Goal: Navigation & Orientation: Understand site structure

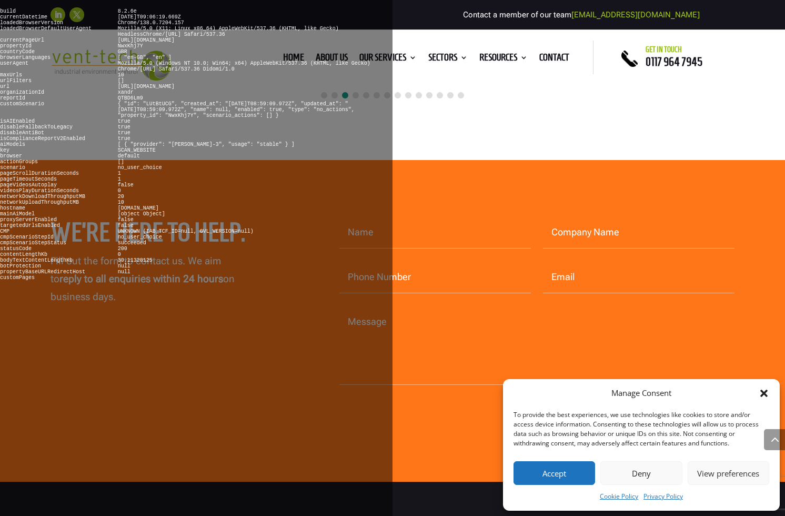
scroll to position [3415, 0]
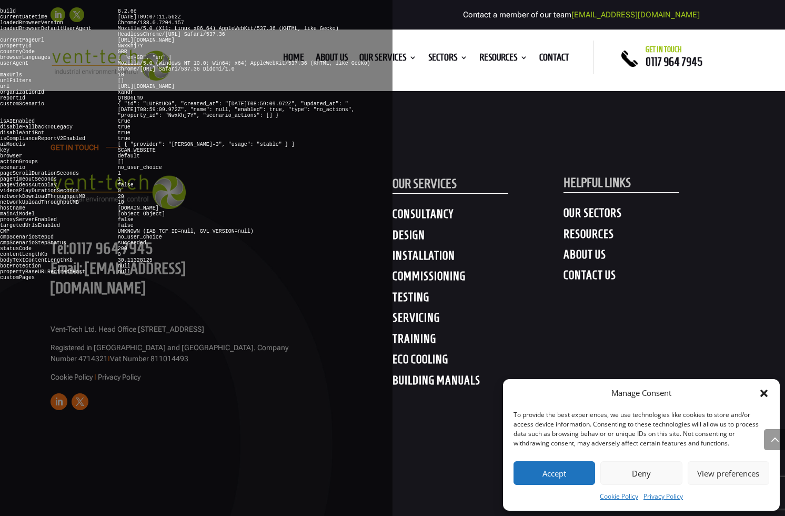
scroll to position [4665, 0]
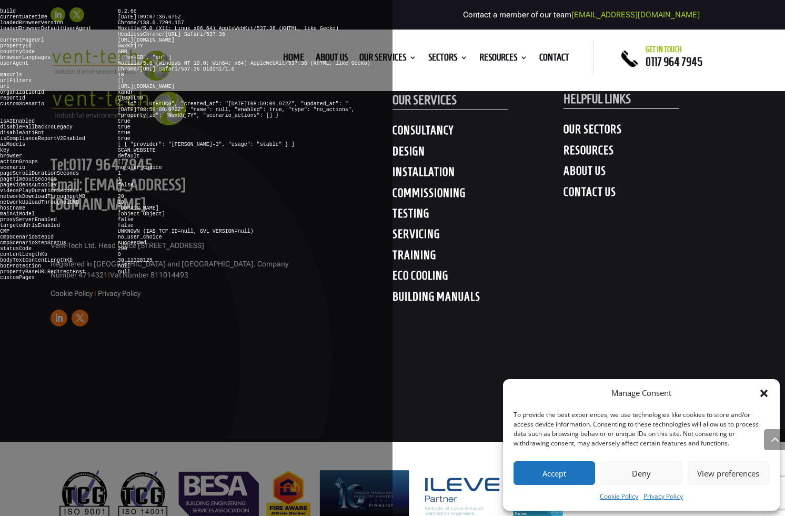
scroll to position [2218, 0]
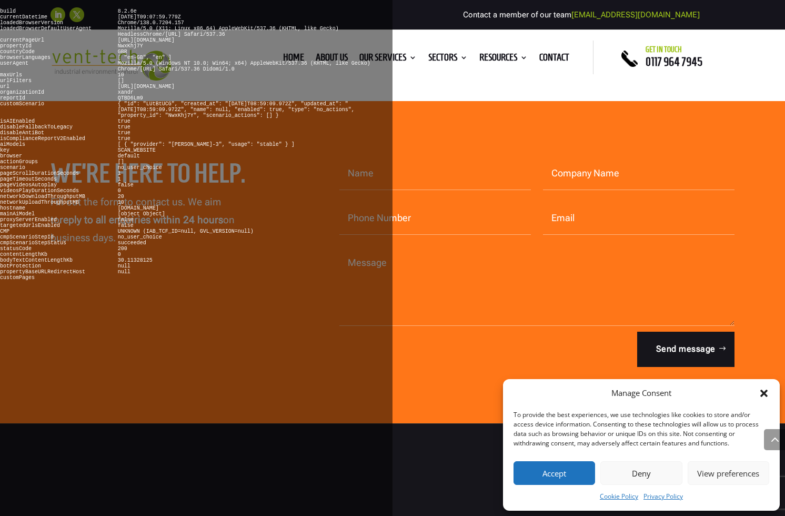
scroll to position [3041, 0]
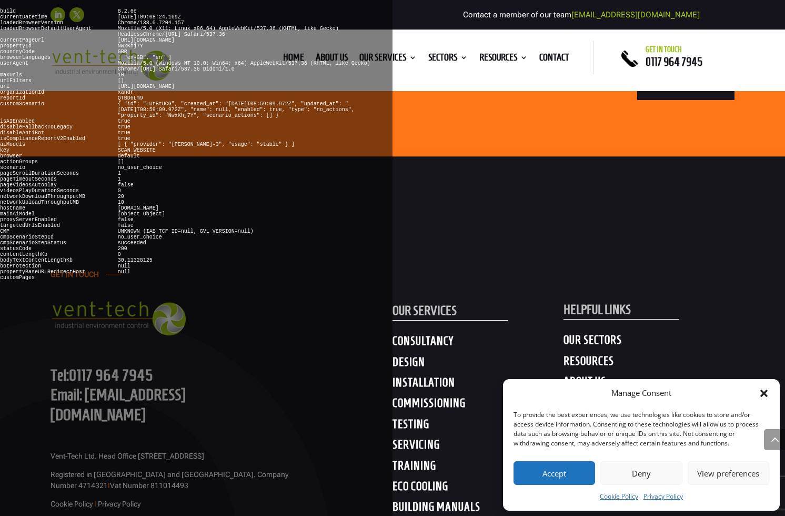
scroll to position [2744, 0]
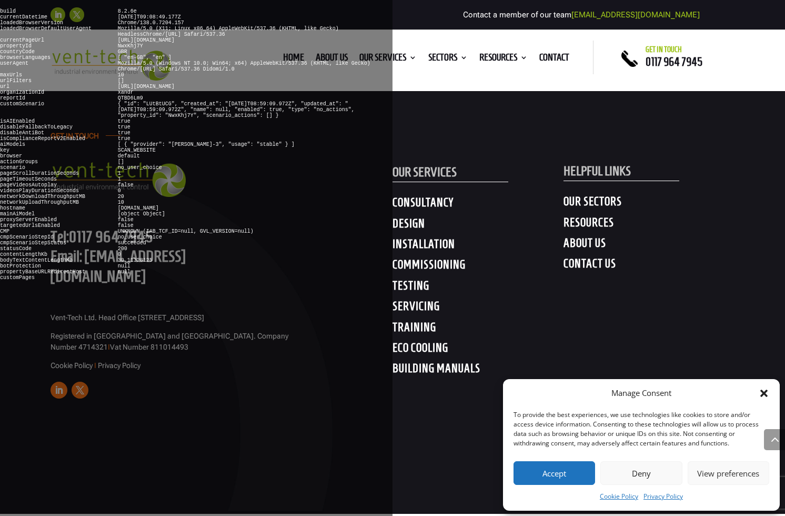
scroll to position [5600, 0]
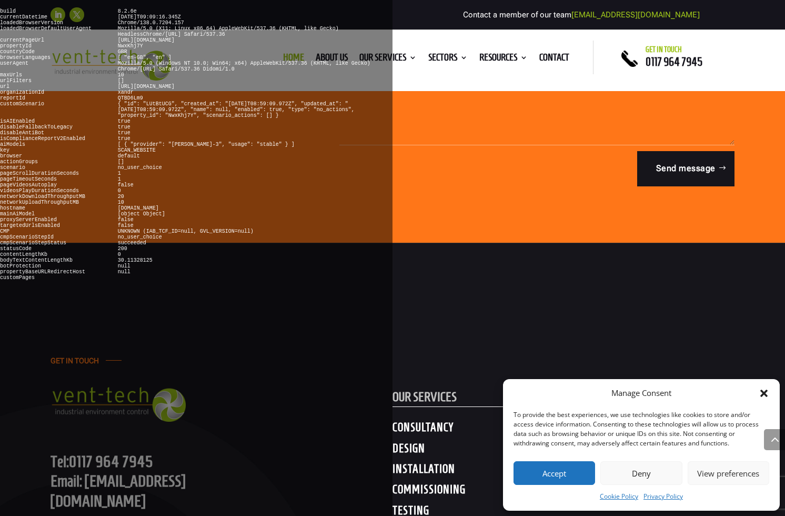
scroll to position [5369, 0]
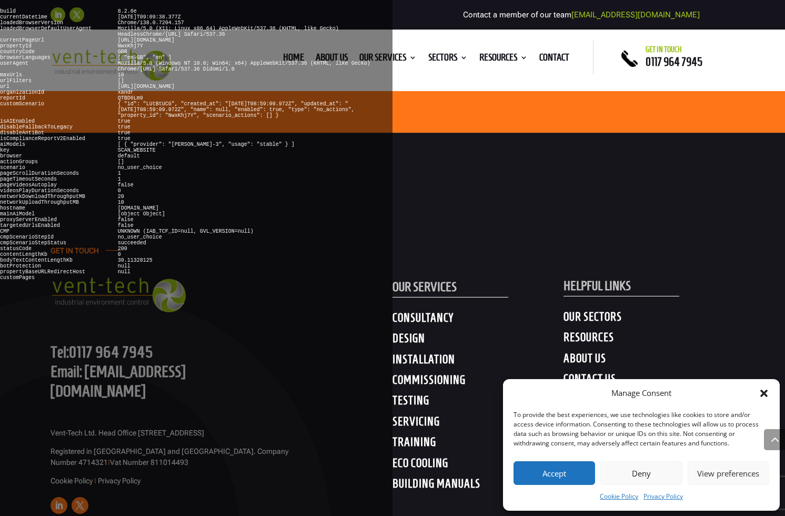
scroll to position [1155, 0]
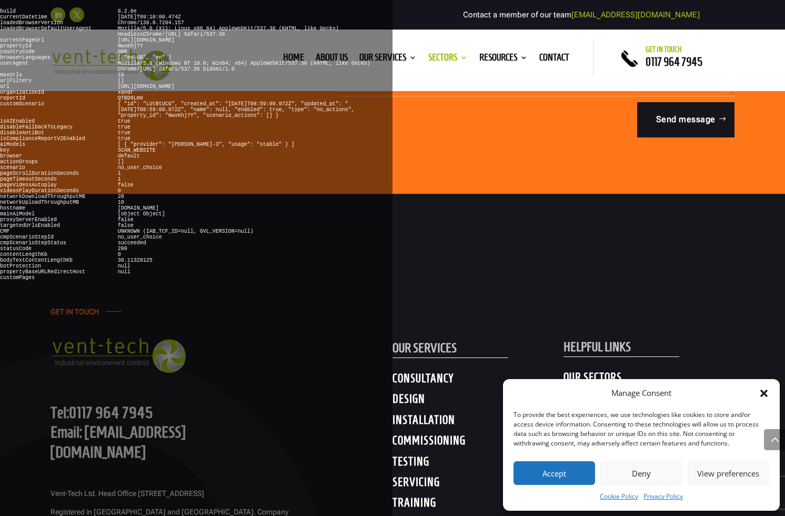
scroll to position [2795, 0]
